Goal: Transaction & Acquisition: Purchase product/service

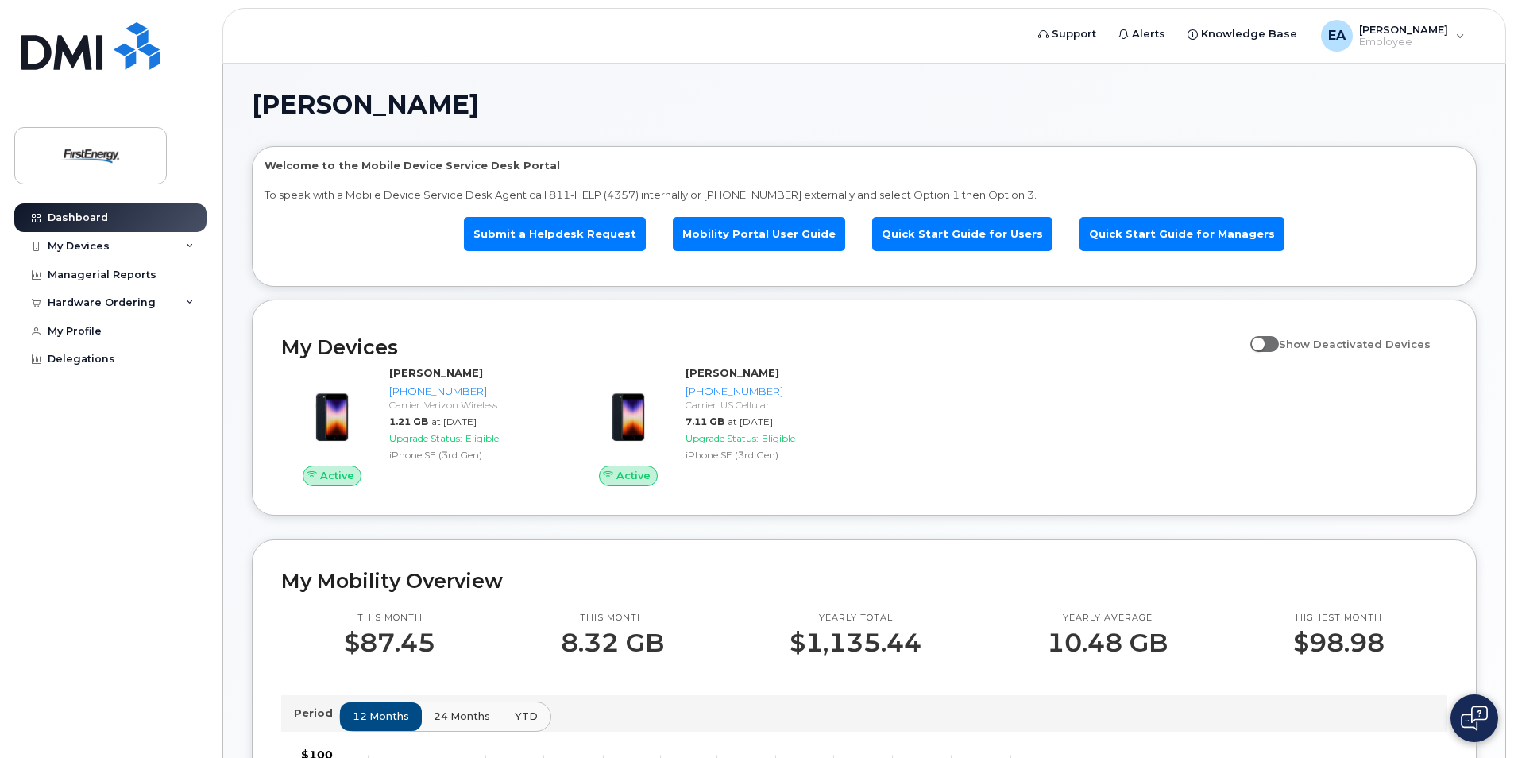
scroll to position [17, 0]
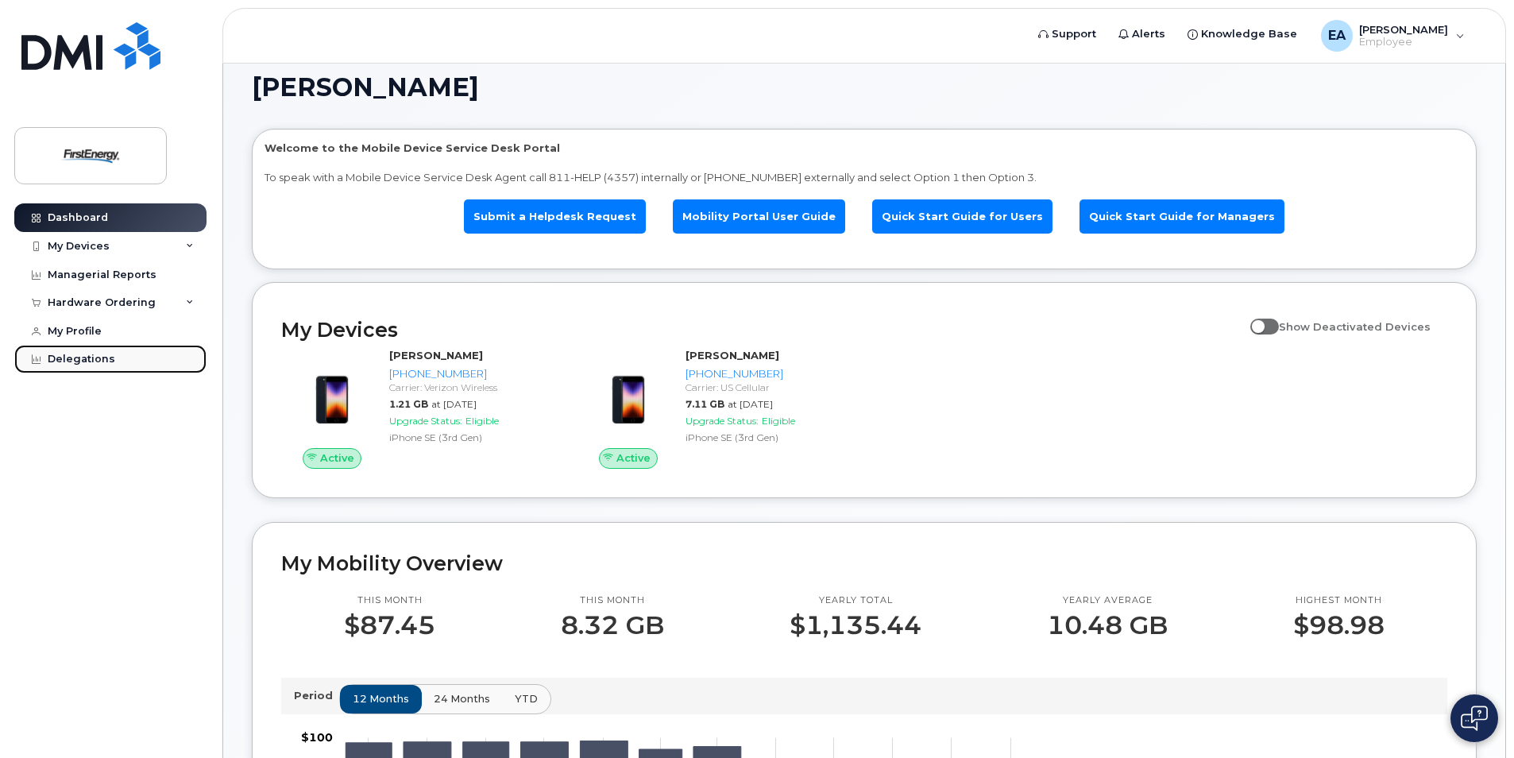
click at [53, 359] on div "Delegations" at bounding box center [81, 359] width 67 height 13
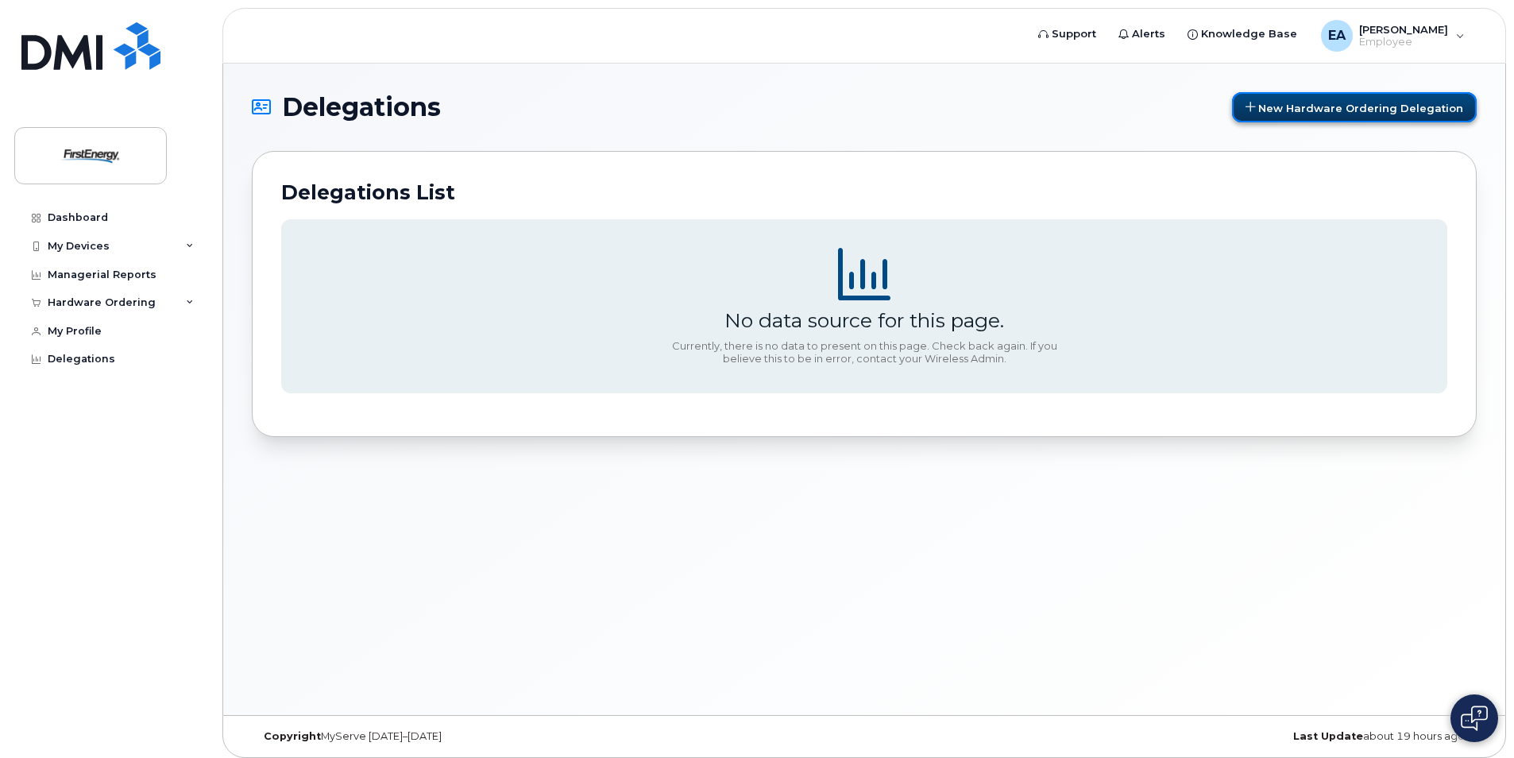
click at [1380, 106] on span "New Hardware Ordering Delegation" at bounding box center [1360, 107] width 205 height 13
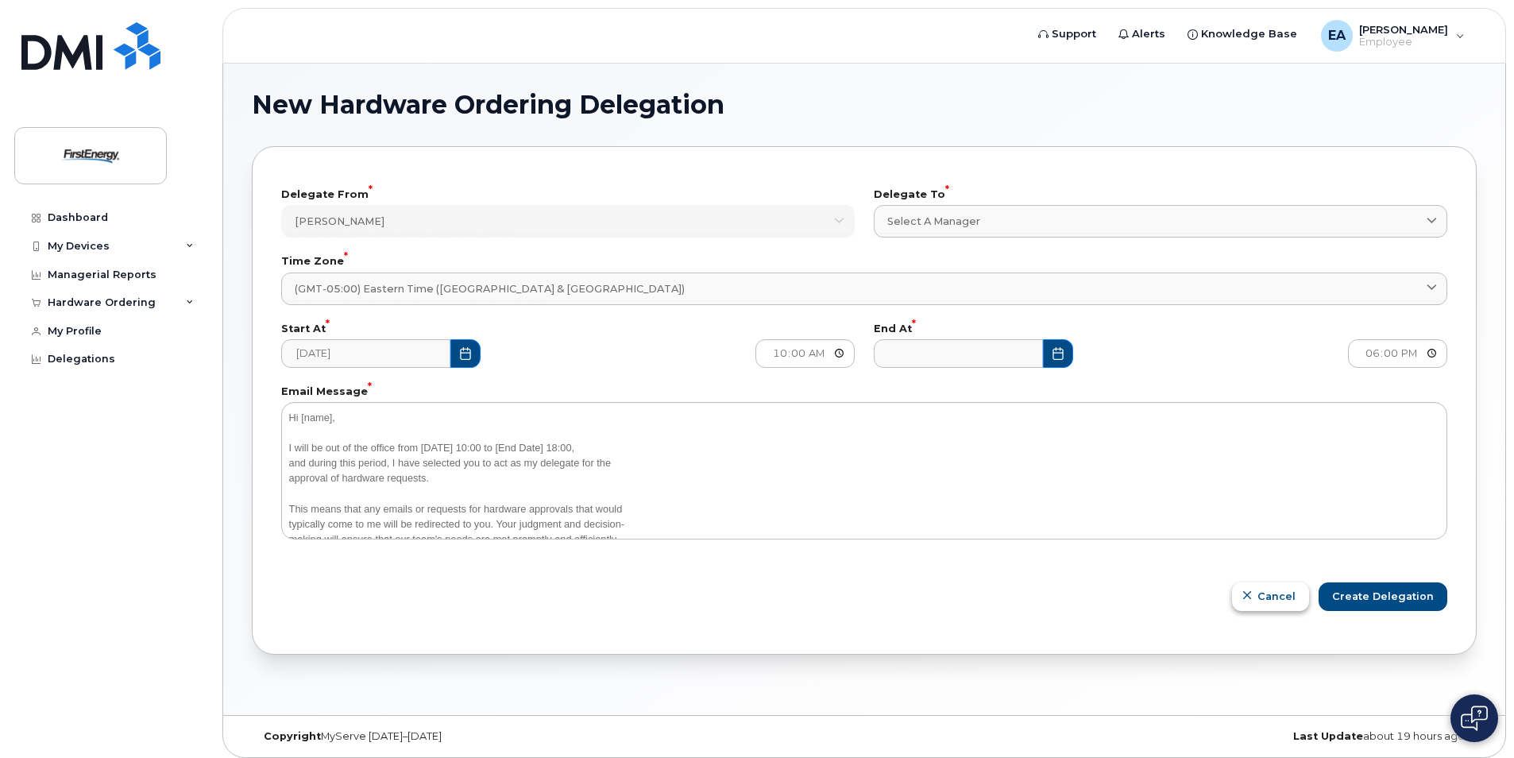
click at [1266, 599] on span "Cancel" at bounding box center [1276, 595] width 38 height 15
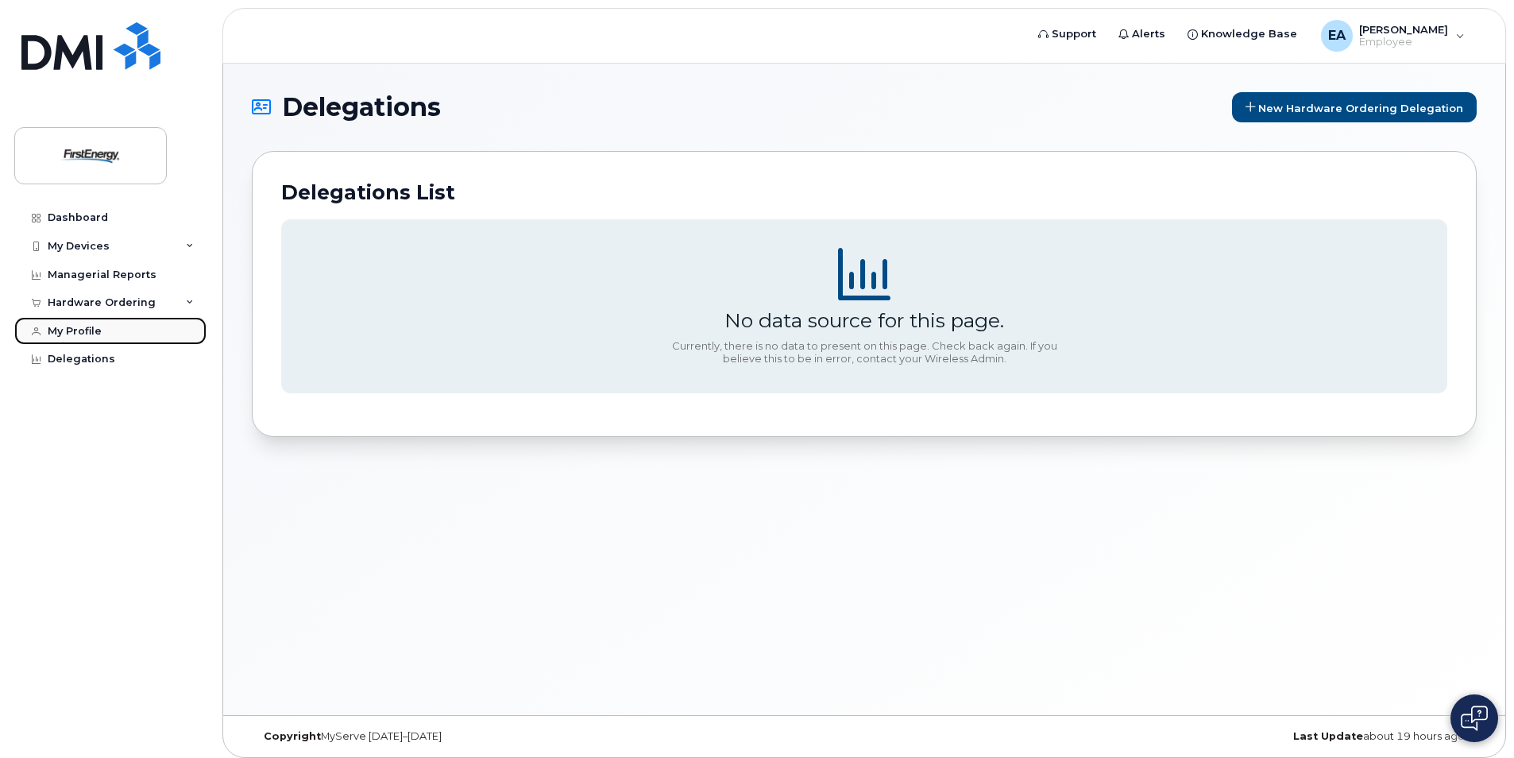
click at [75, 323] on link "My Profile" at bounding box center [110, 331] width 192 height 29
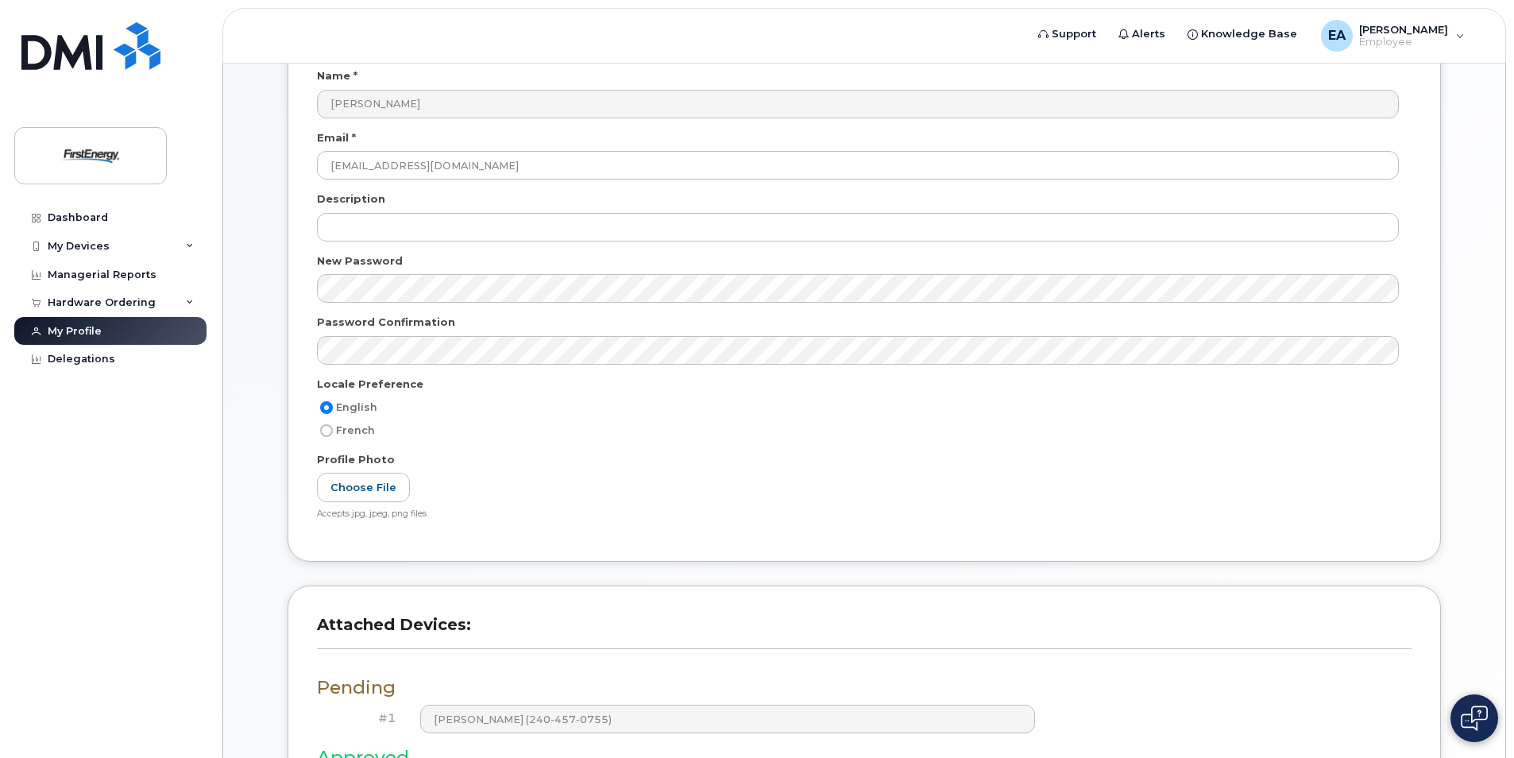
scroll to position [222, 0]
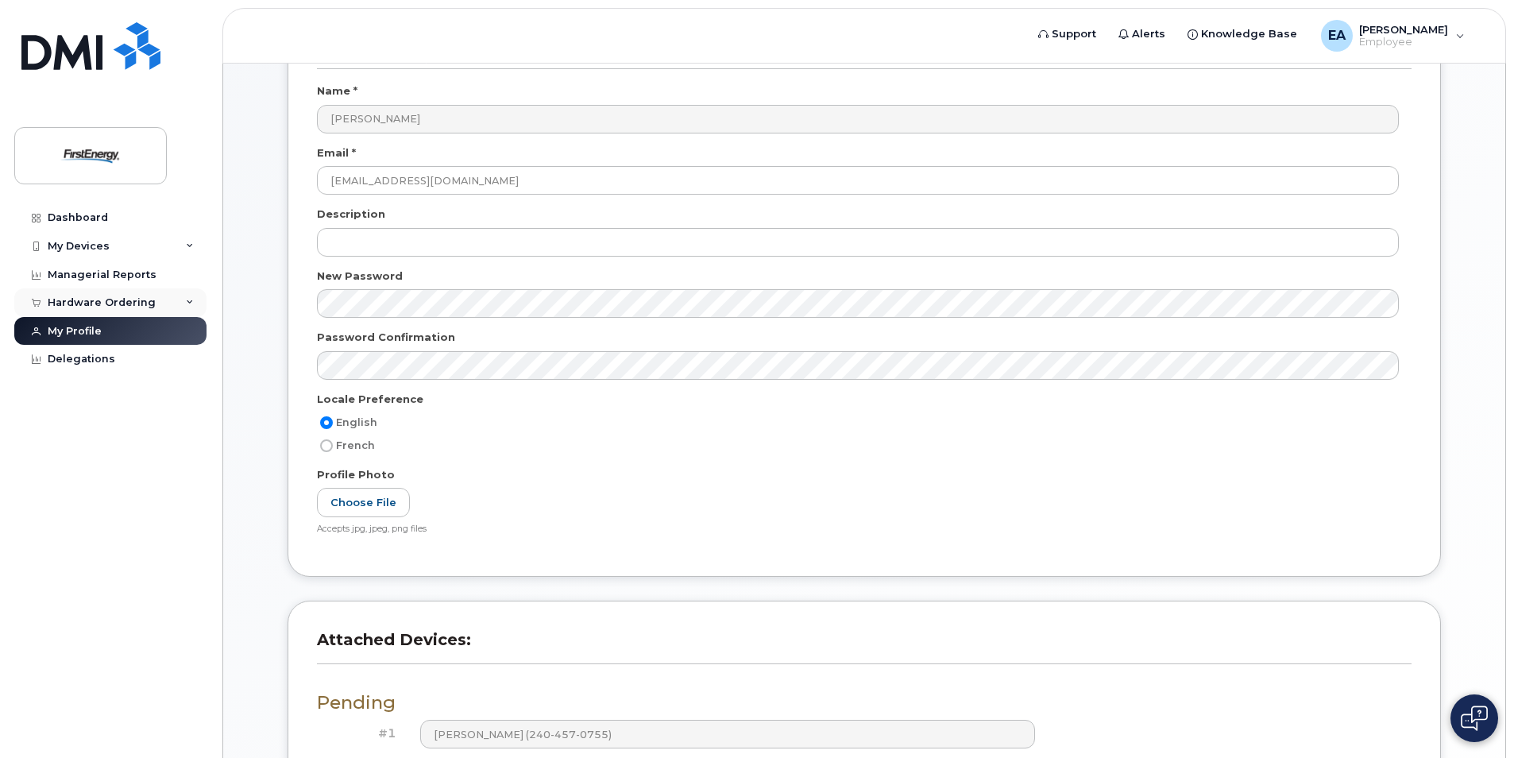
click at [121, 304] on div "Hardware Ordering" at bounding box center [102, 302] width 108 height 13
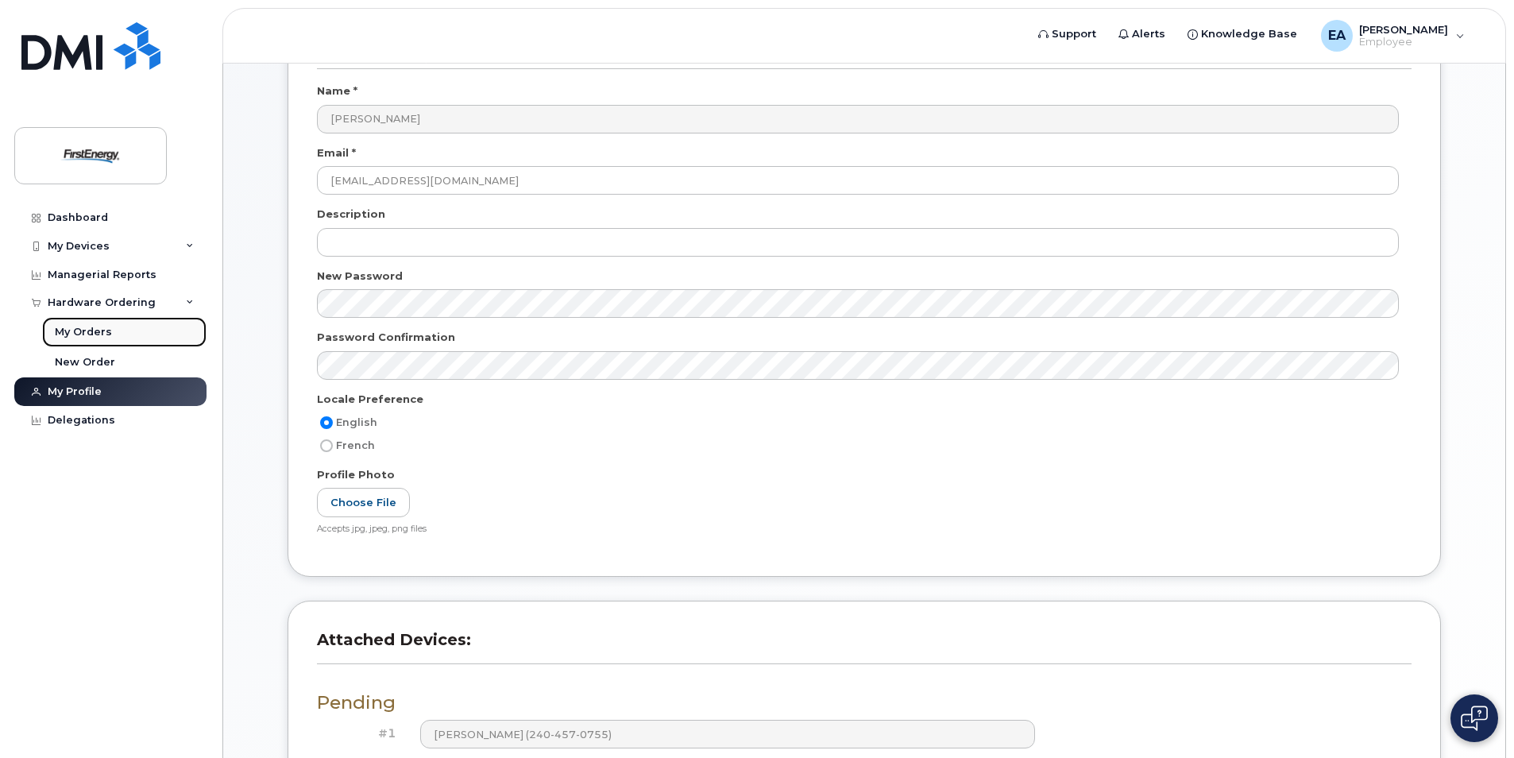
click at [91, 335] on div "My Orders" at bounding box center [83, 332] width 57 height 14
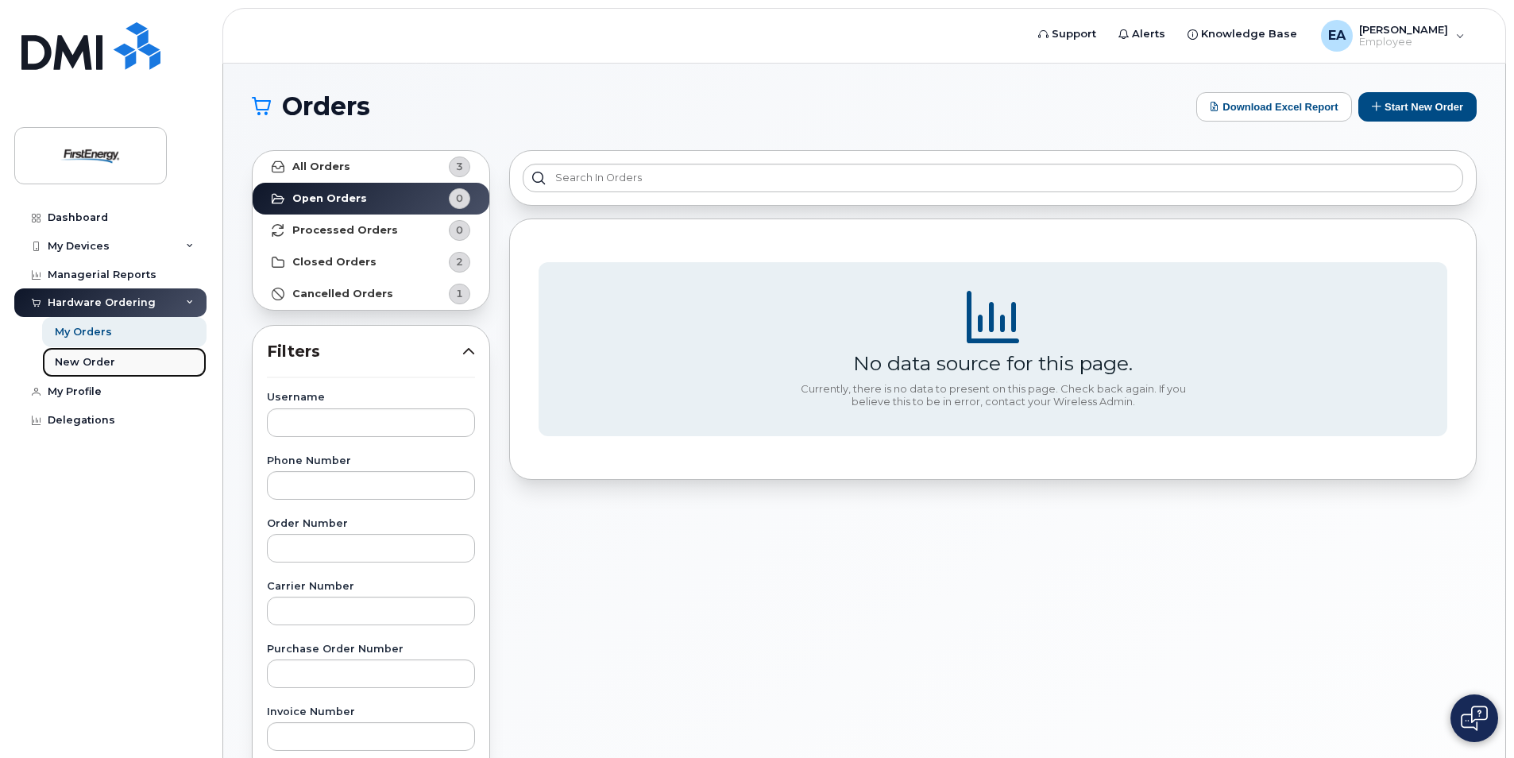
click at [91, 361] on div "New Order" at bounding box center [85, 362] width 60 height 14
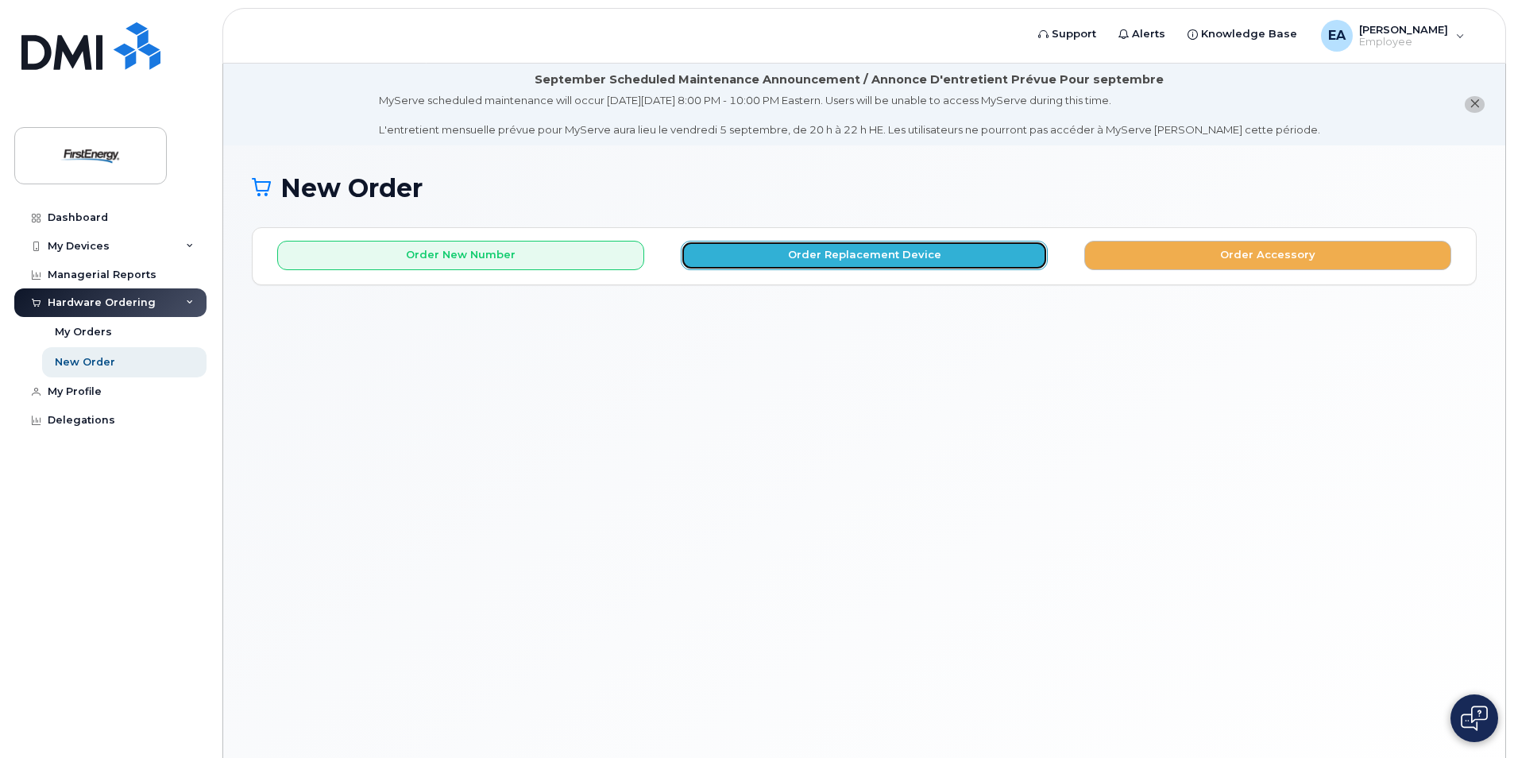
click at [843, 266] on button "Order Replacement Device" at bounding box center [864, 255] width 367 height 29
